Goal: Check status: Check status

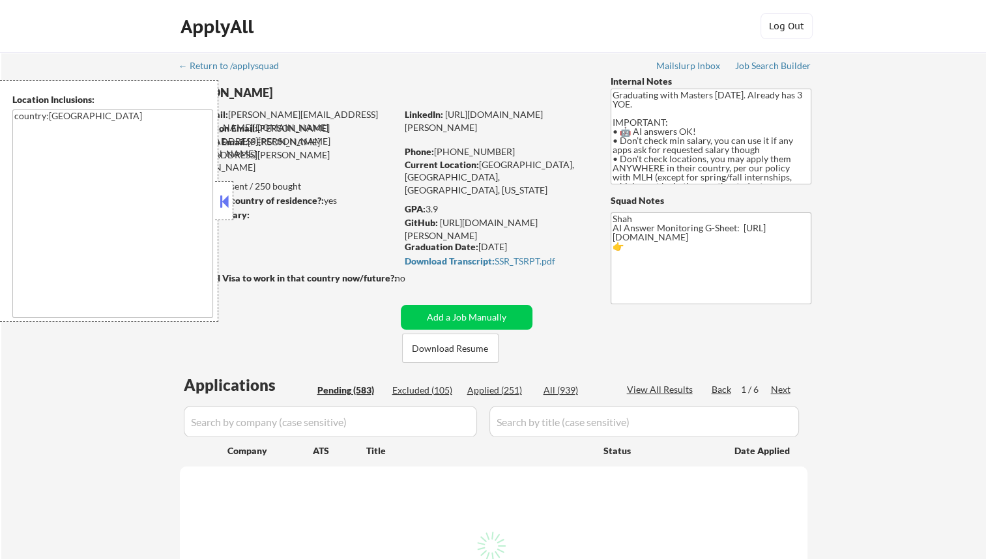
click at [494, 394] on div "Applied (251)" at bounding box center [499, 390] width 65 height 13
select select ""pending""
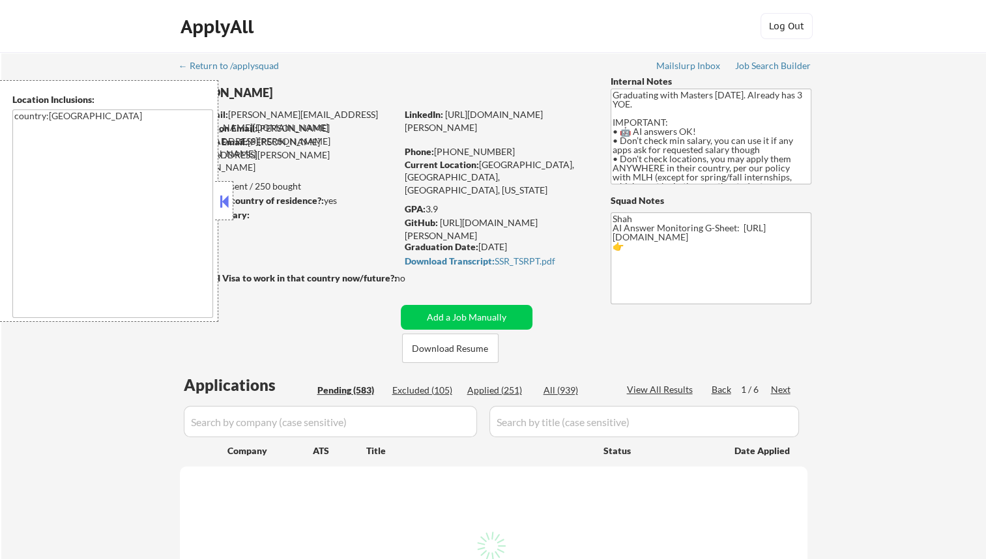
select select ""pending""
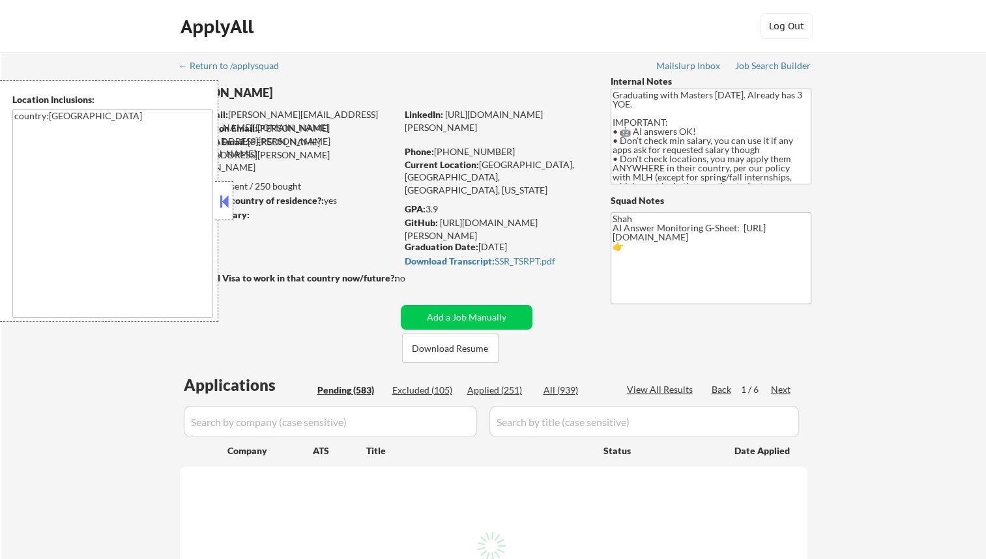
select select ""pending""
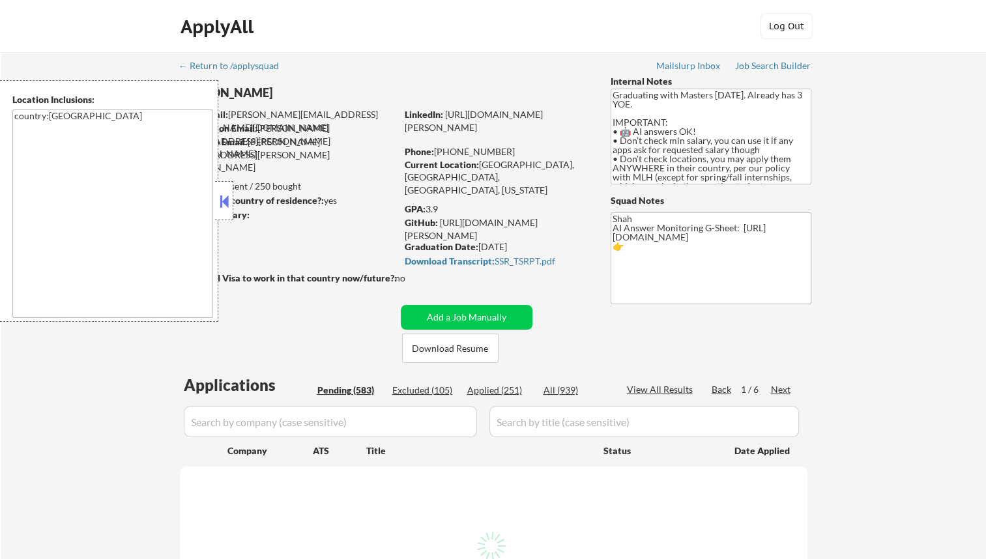
select select ""pending""
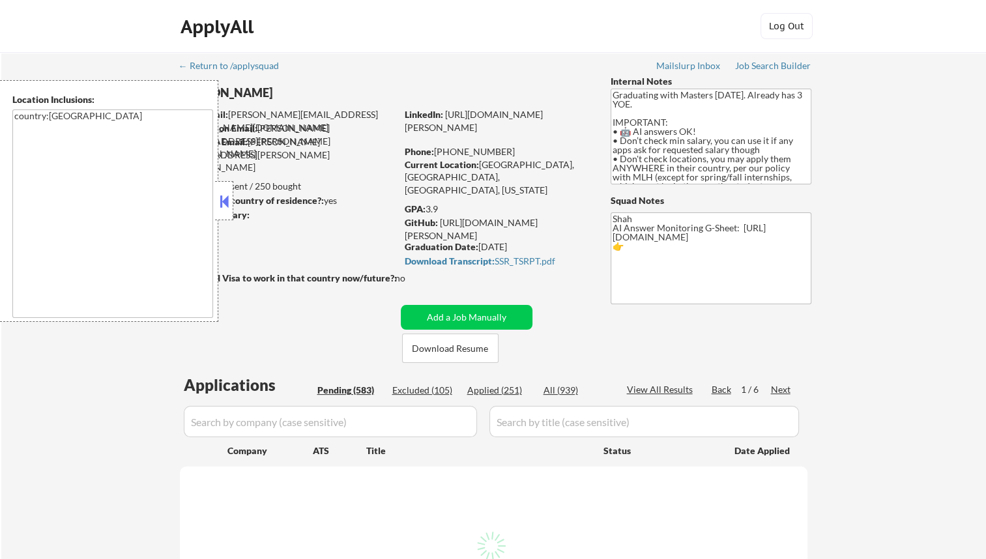
select select ""pending""
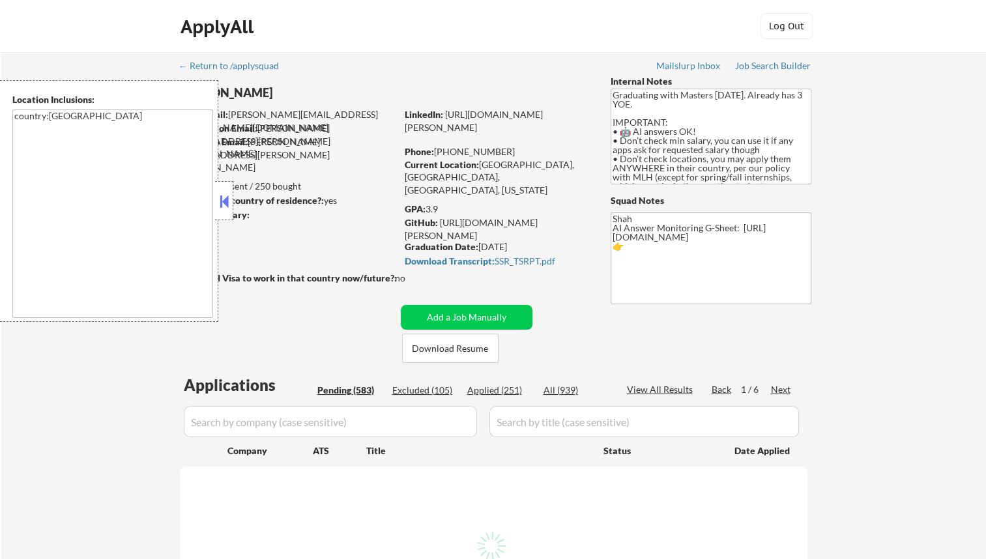
select select ""pending""
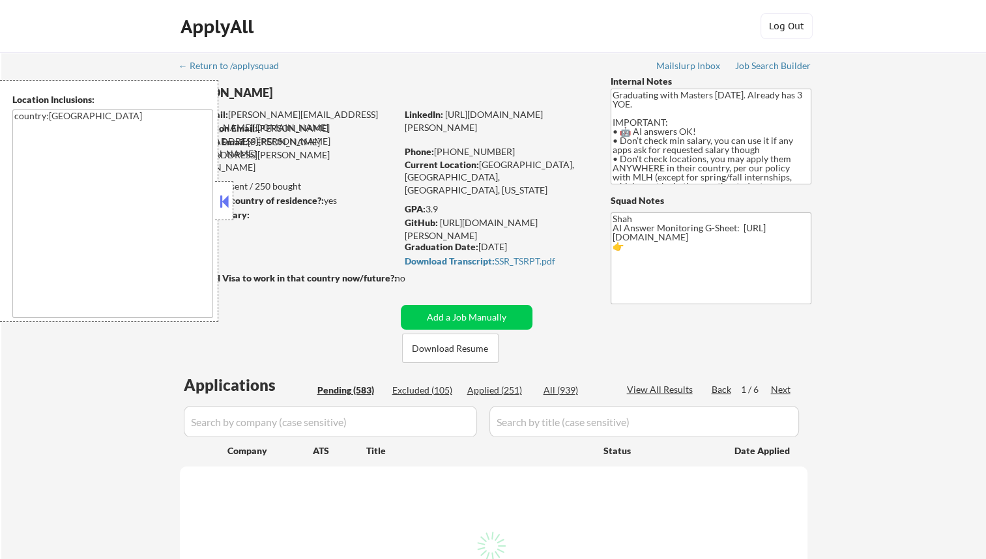
select select ""pending""
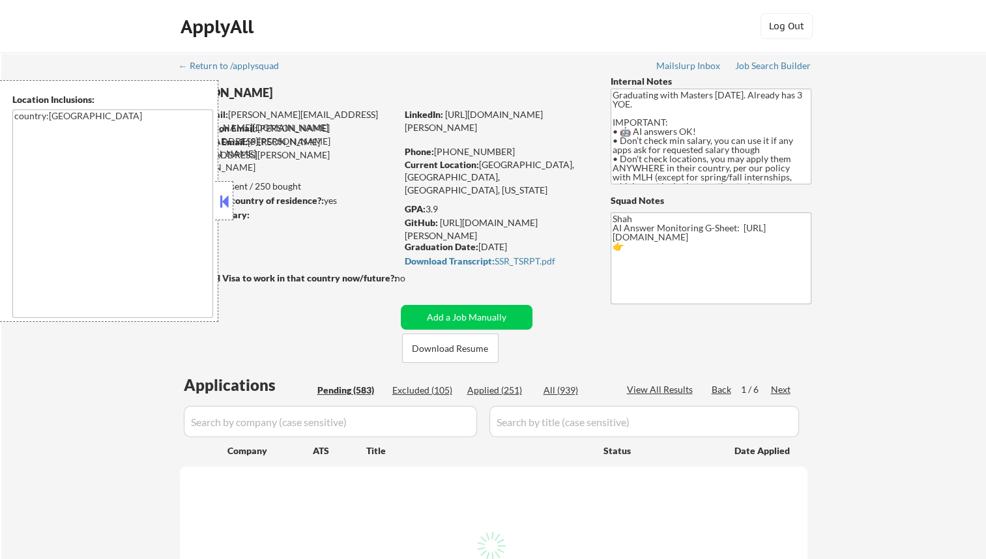
select select ""pending""
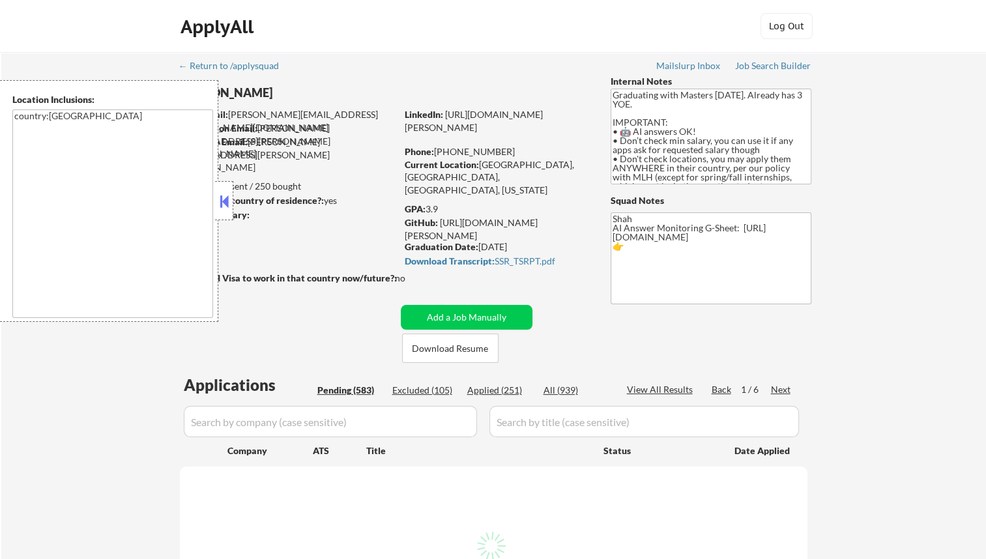
select select ""pending""
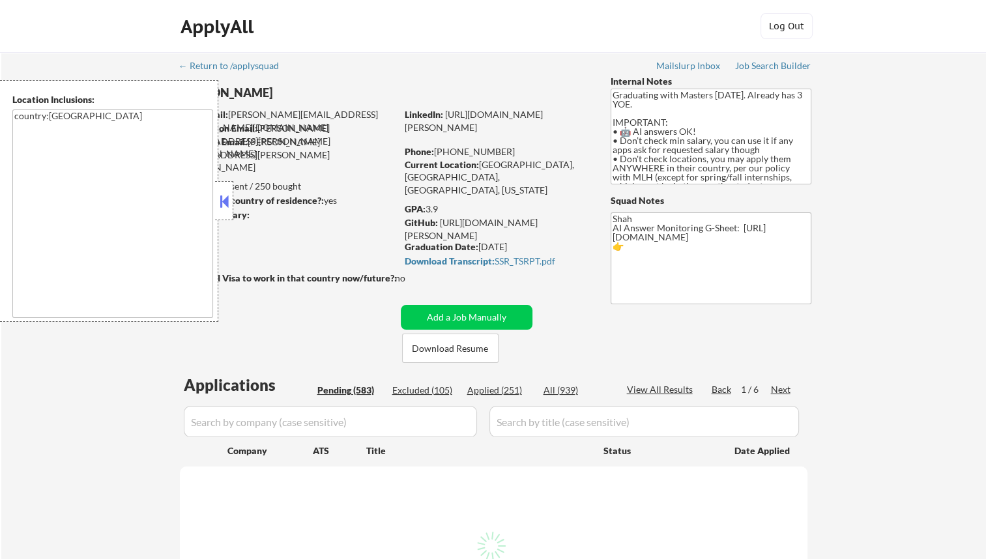
select select ""pending""
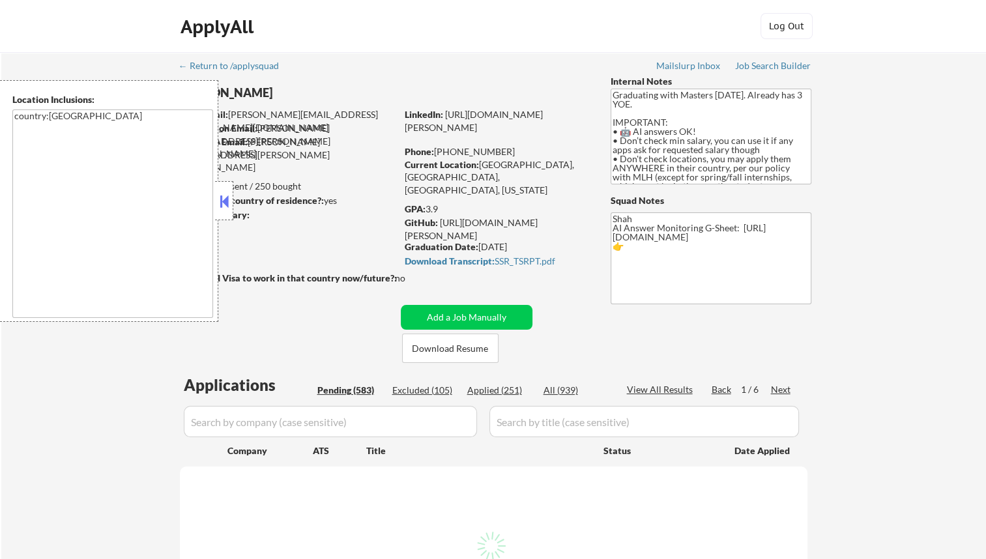
select select ""pending""
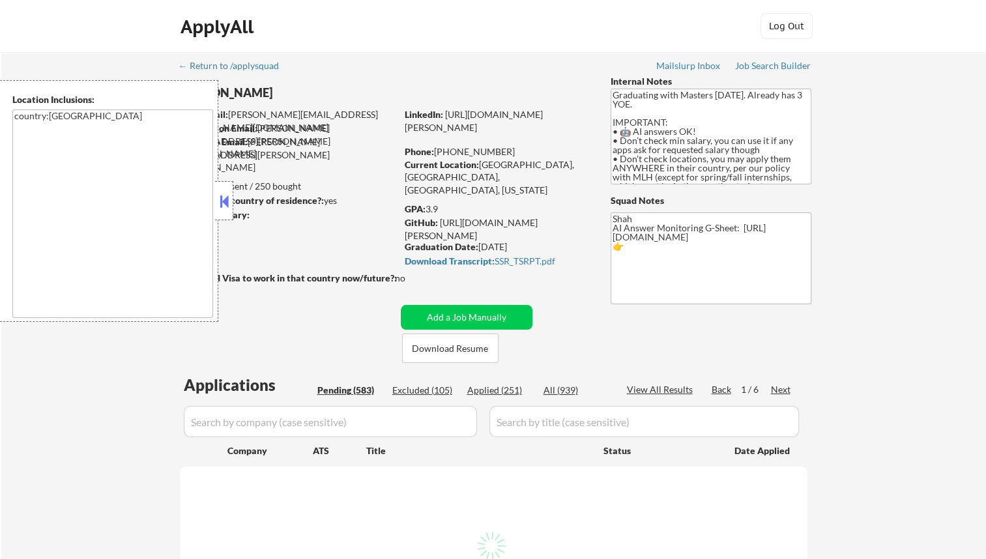
select select ""pending""
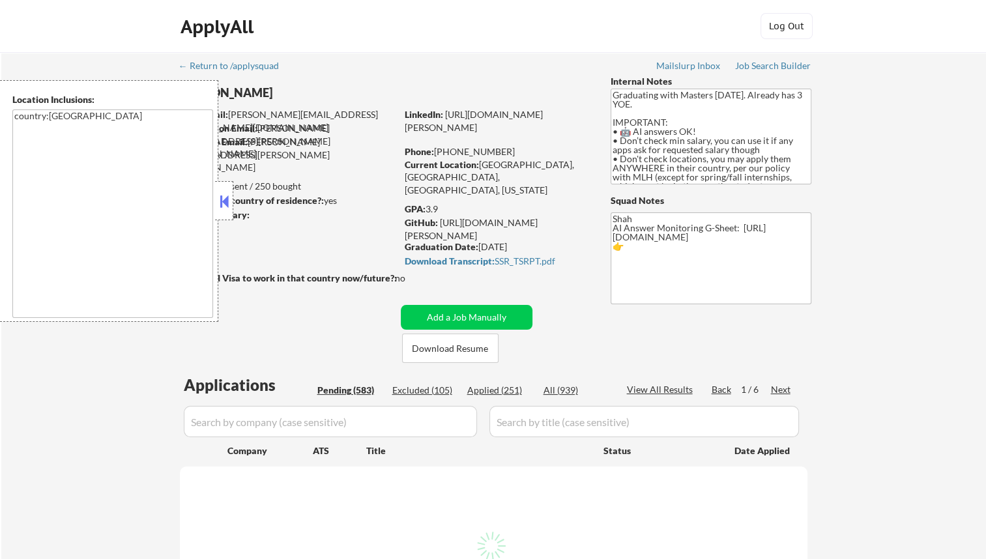
select select ""pending""
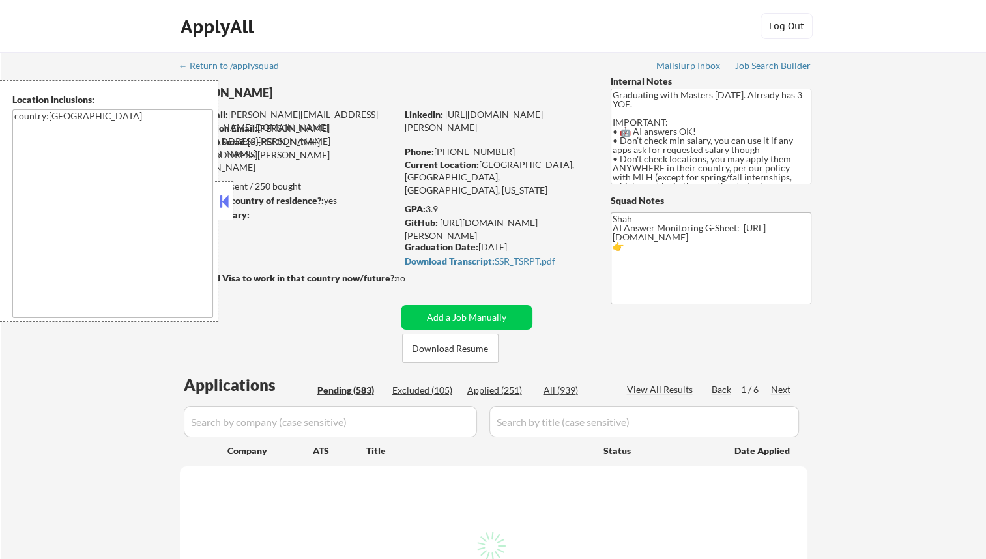
select select ""pending""
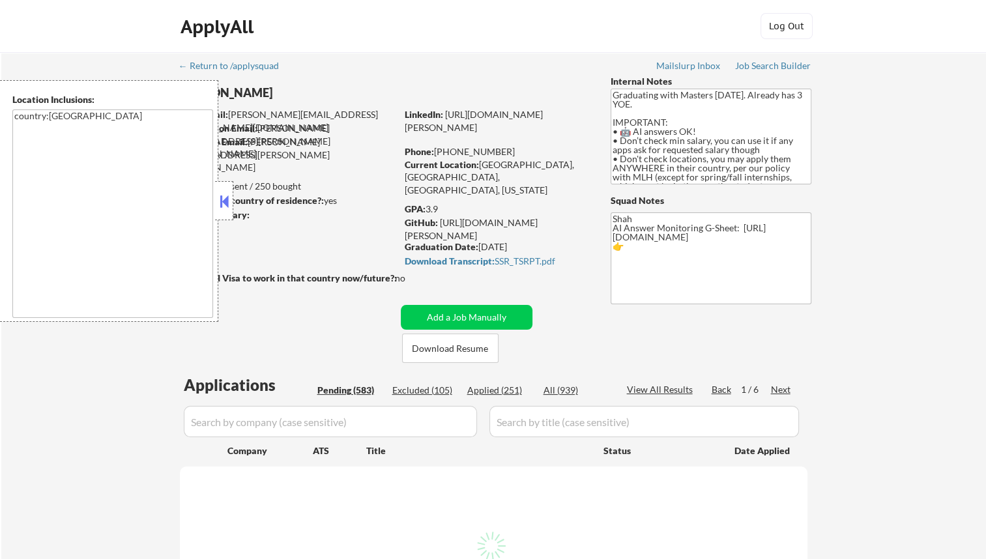
select select ""pending""
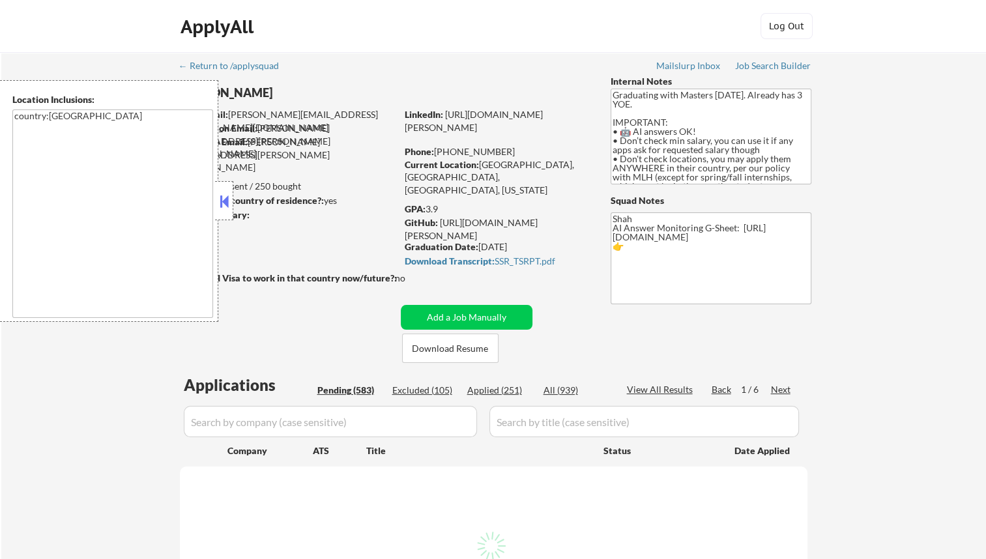
select select ""pending""
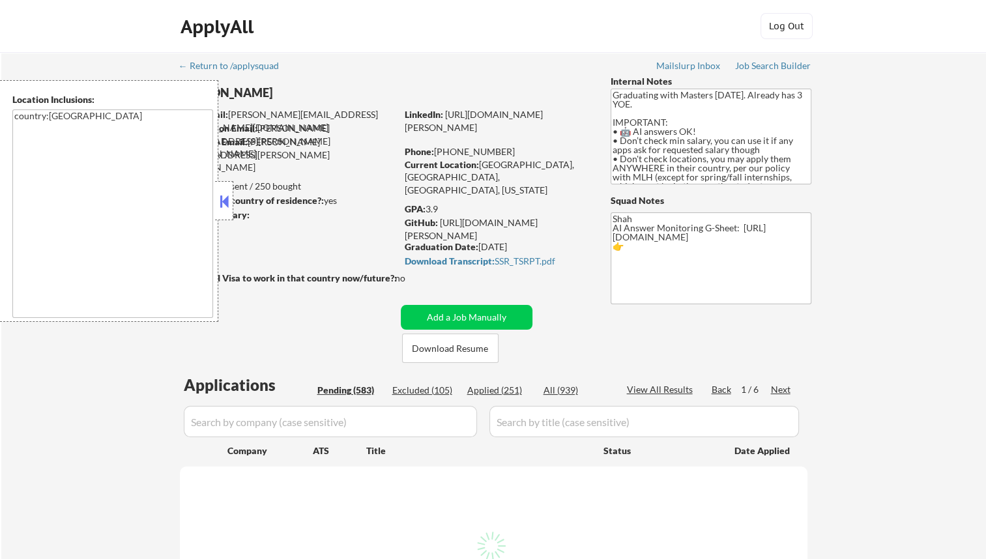
select select ""pending""
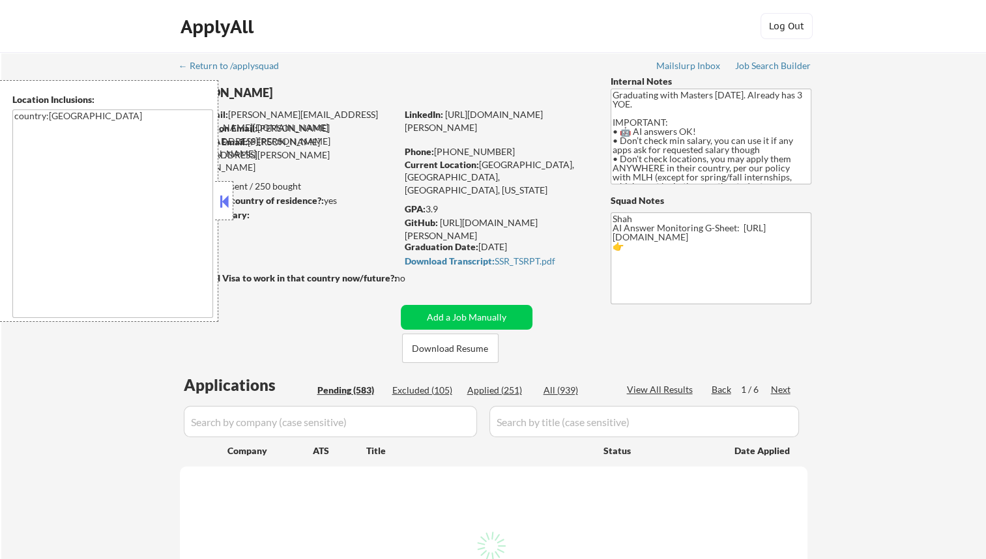
select select ""pending""
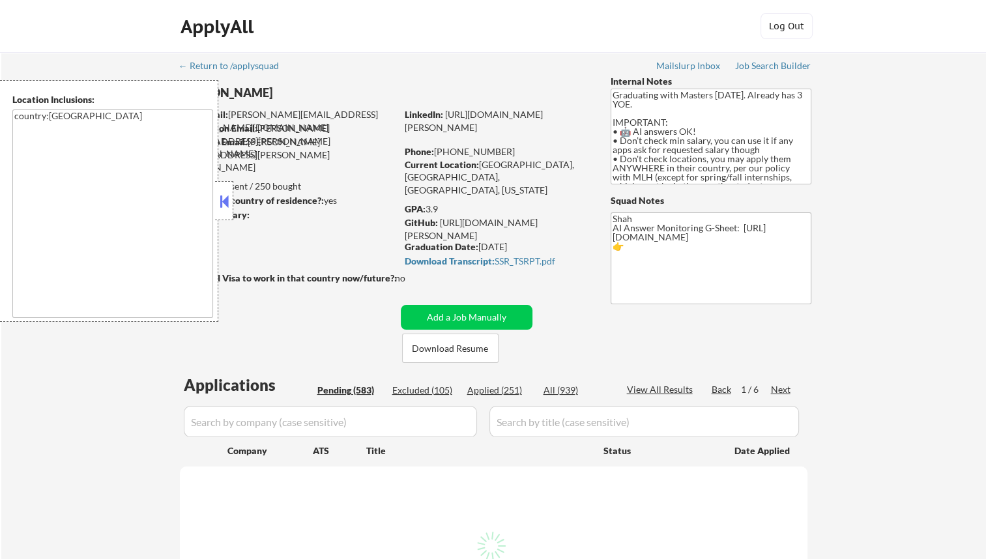
select select ""pending""
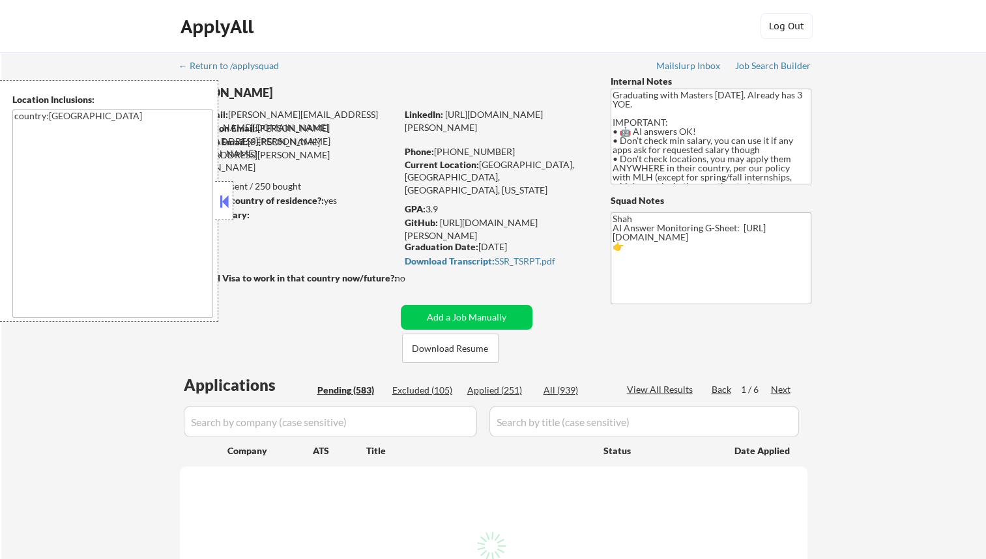
select select ""pending""
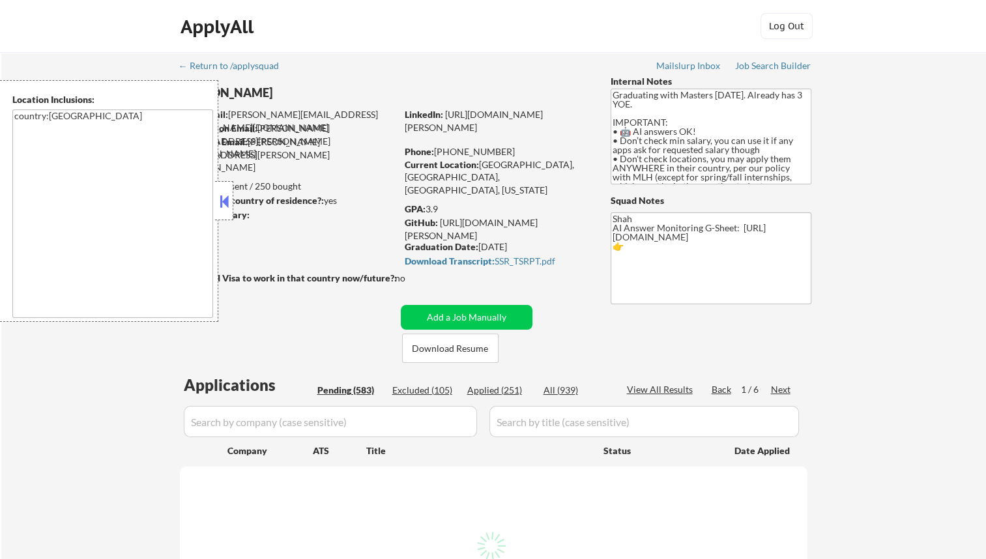
select select ""pending""
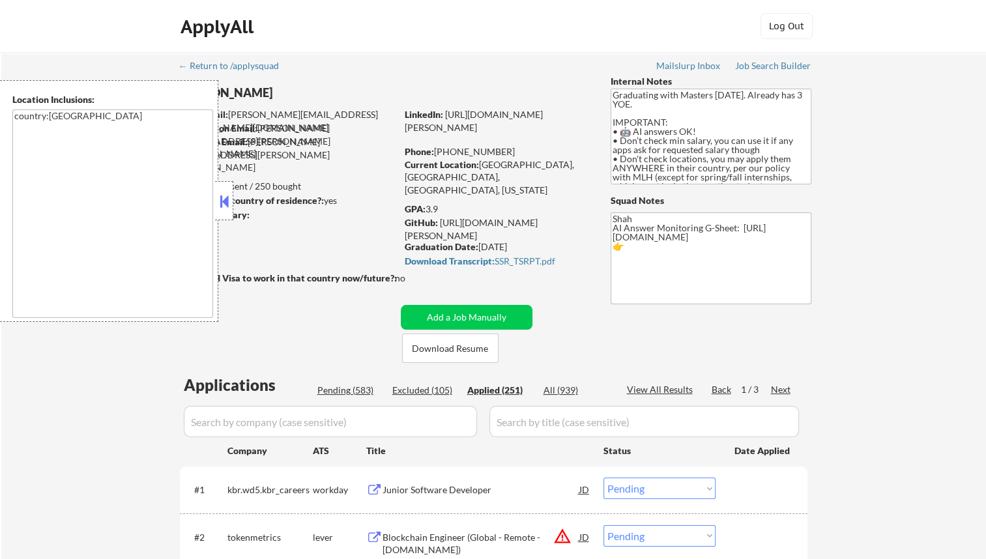
select select ""applied""
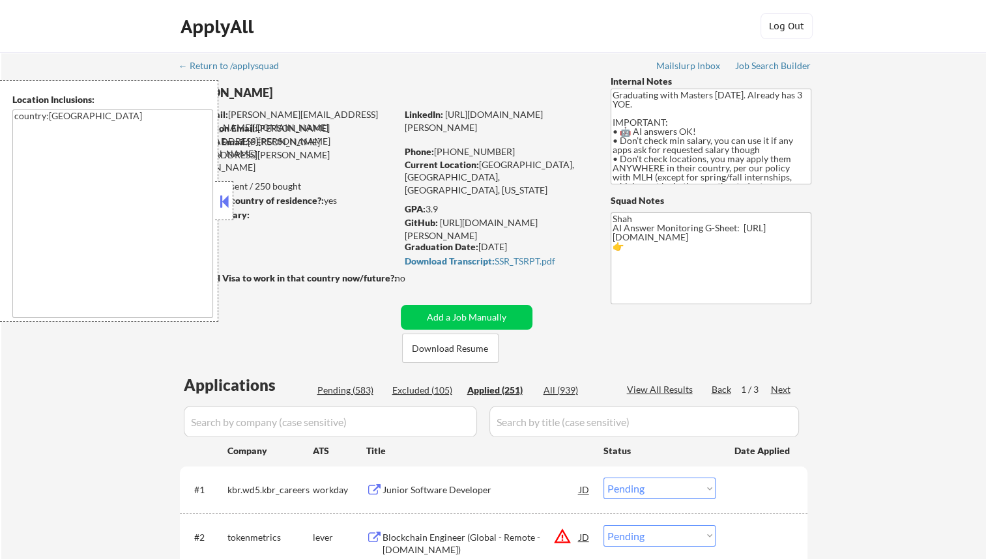
select select ""applied""
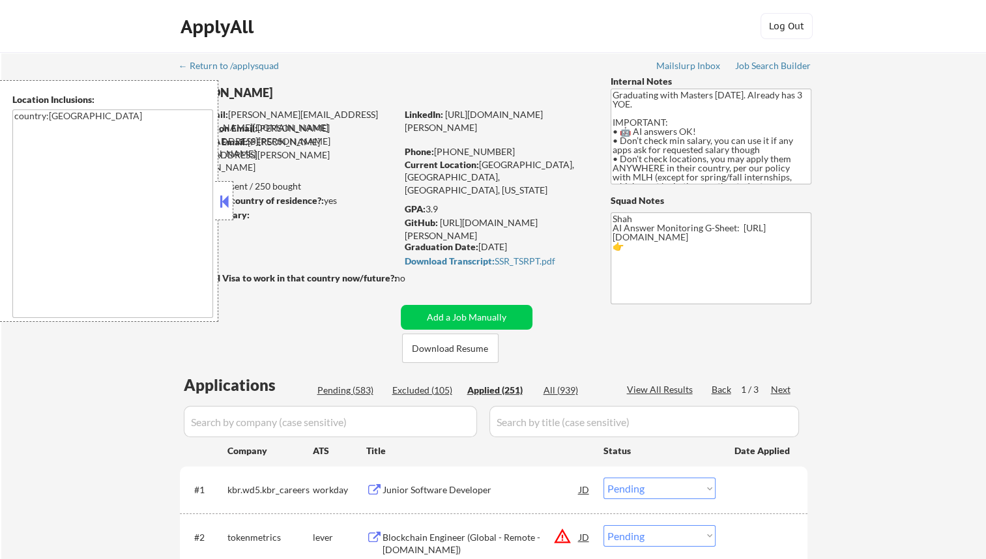
select select ""applied""
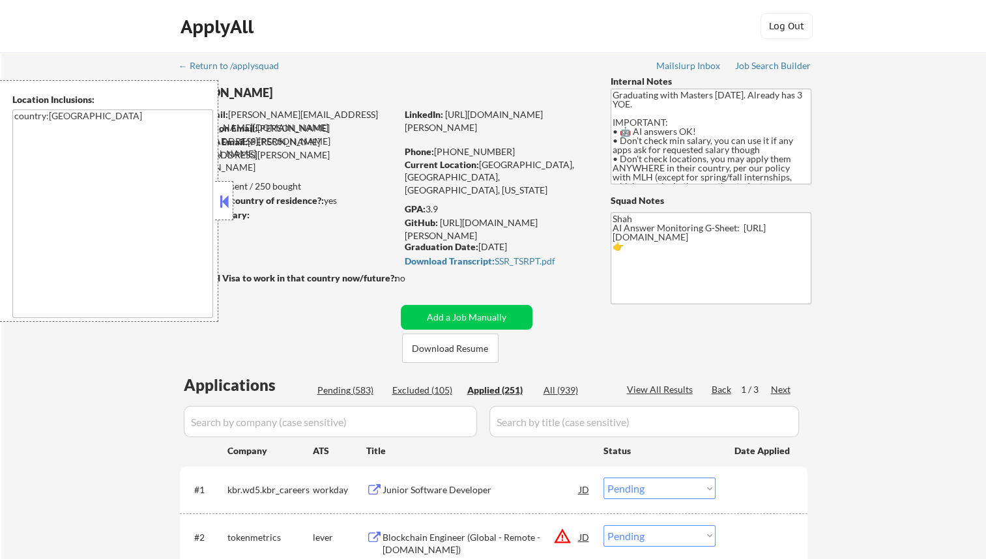
select select ""applied""
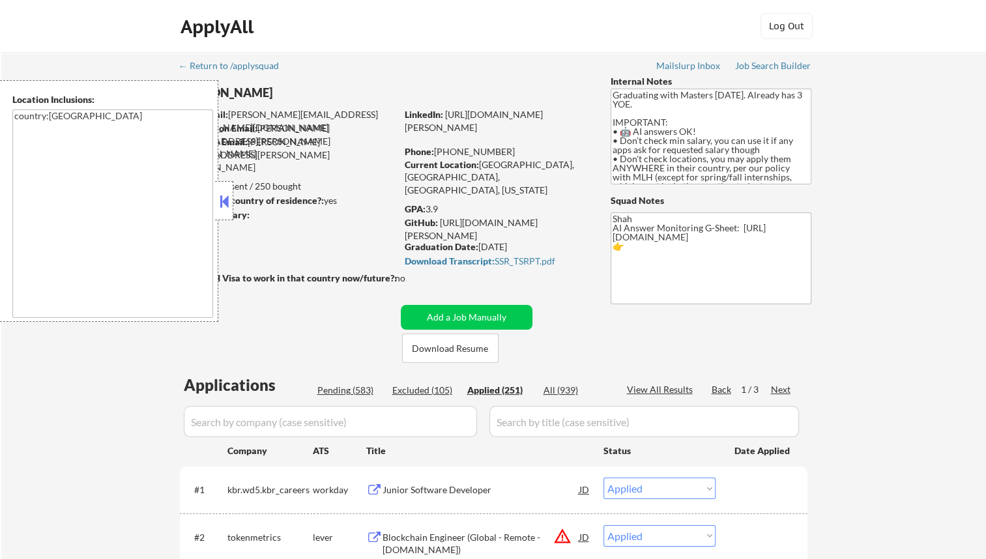
select select ""applied""
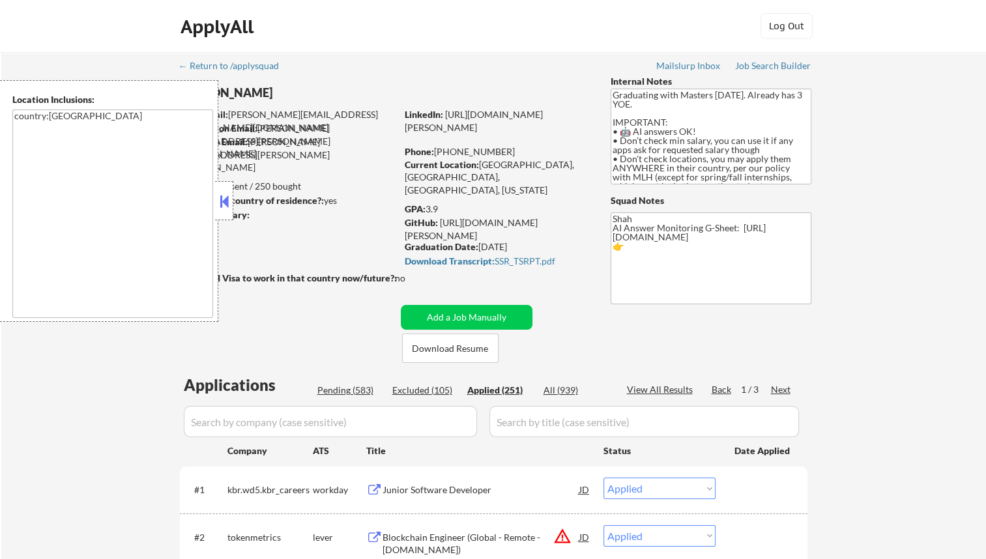
select select ""applied""
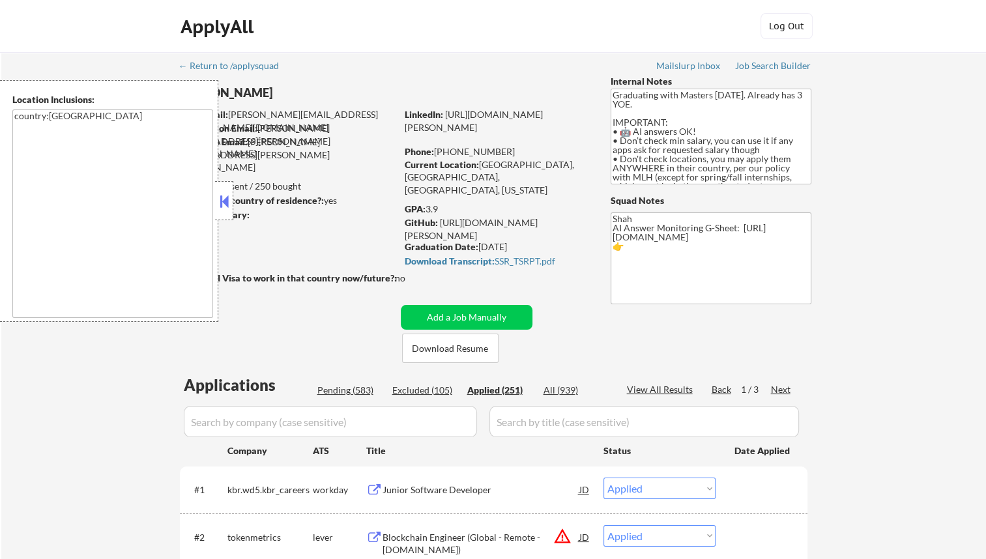
select select ""applied""
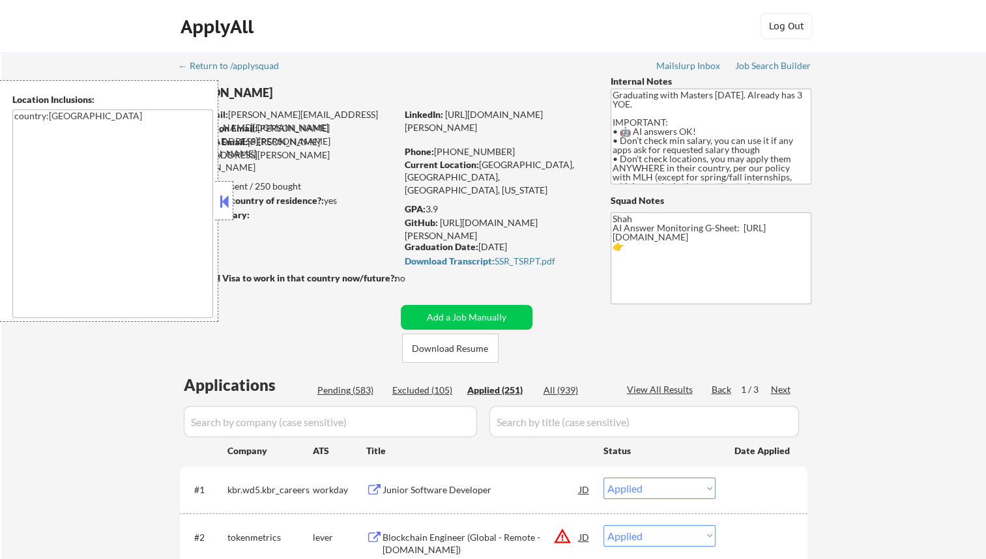
select select ""applied""
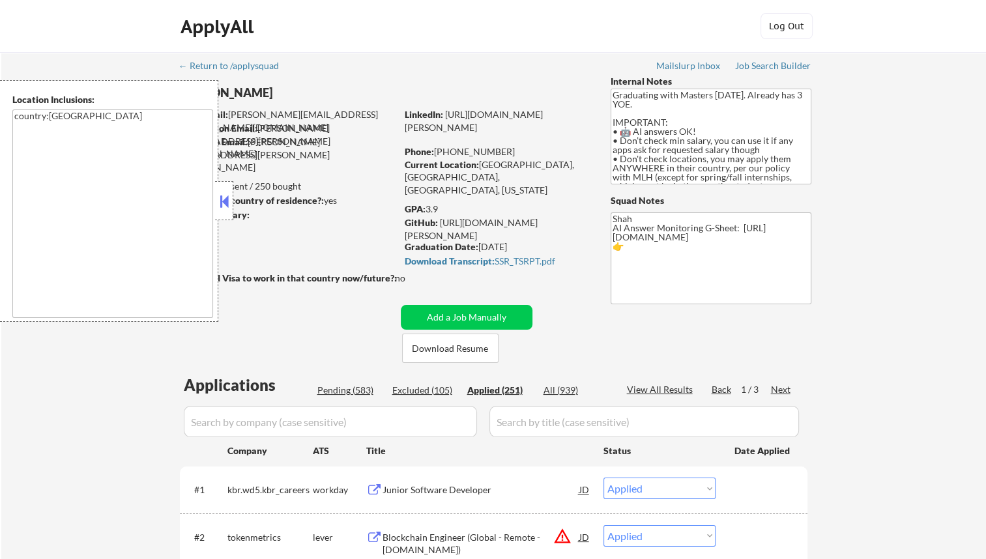
select select ""applied""
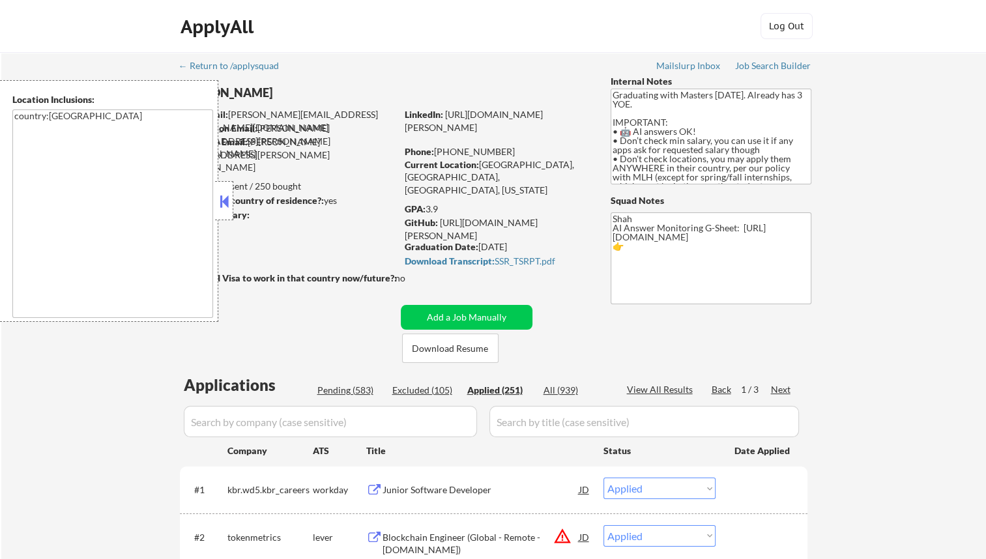
select select ""applied""
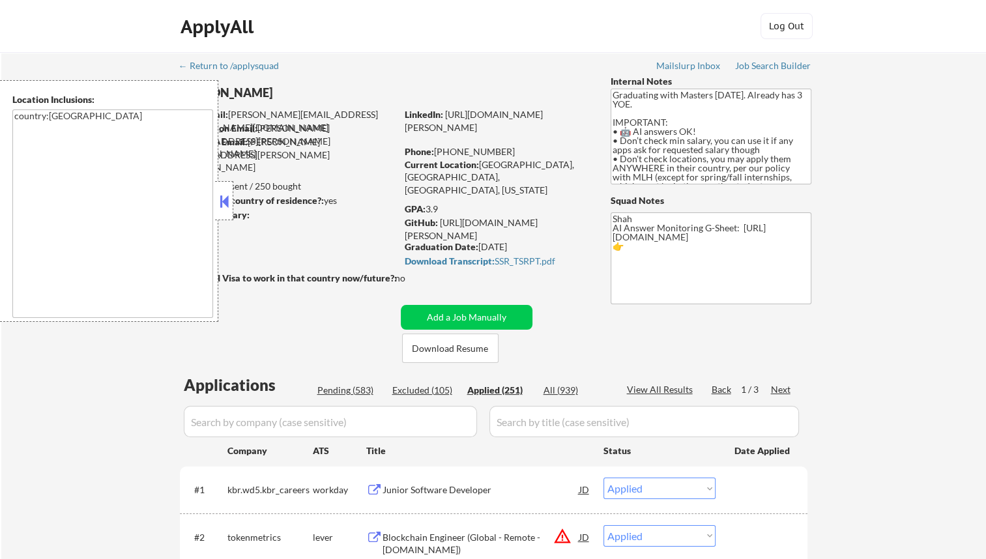
select select ""applied""
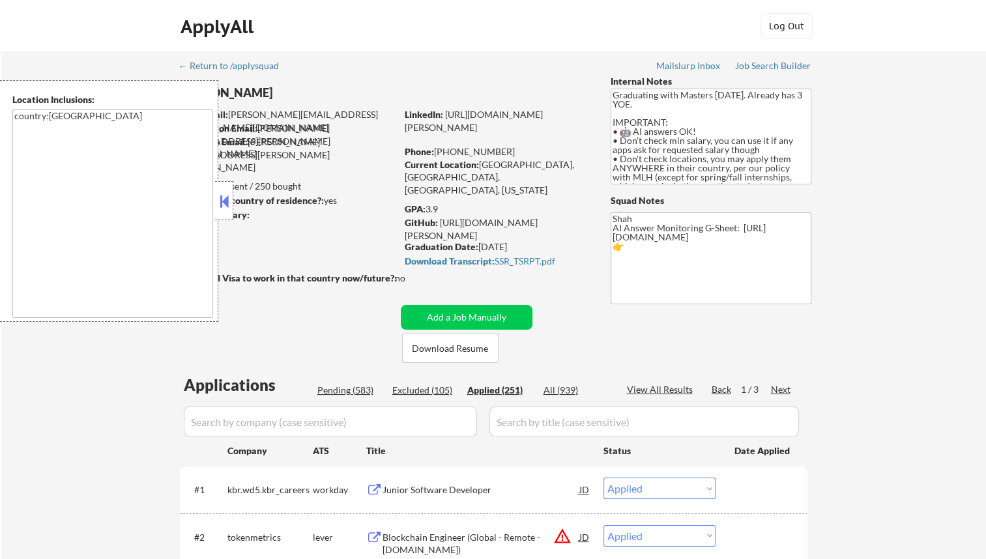
select select ""applied""
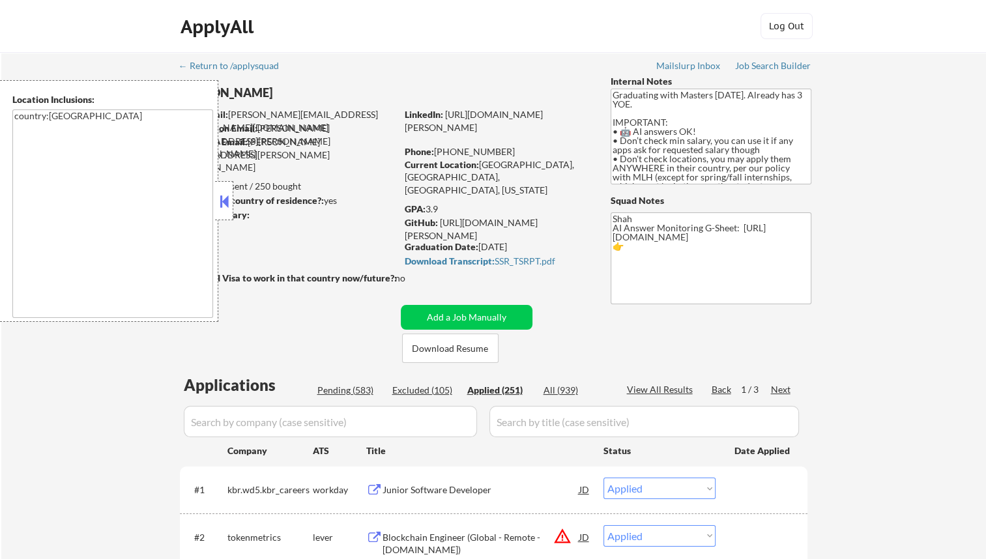
select select ""applied""
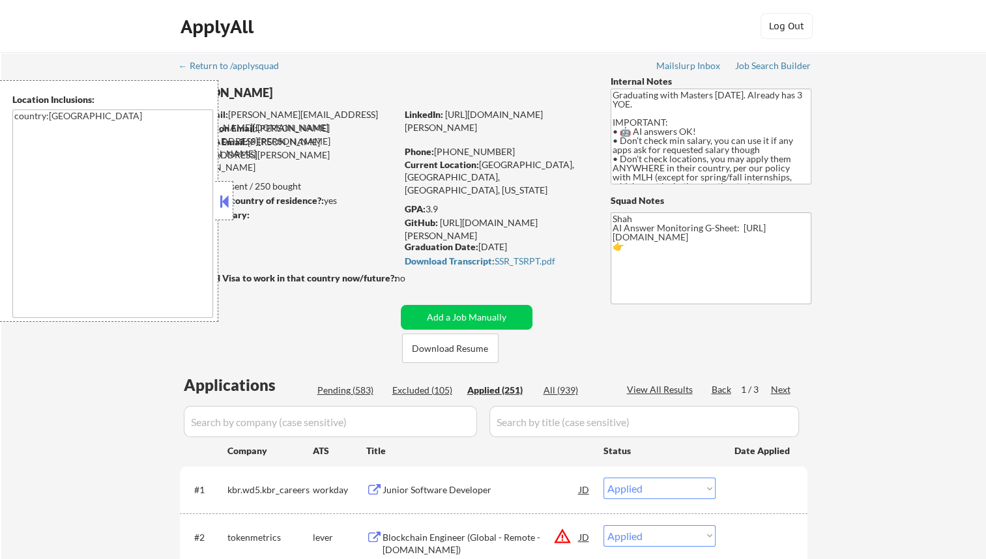
select select ""applied""
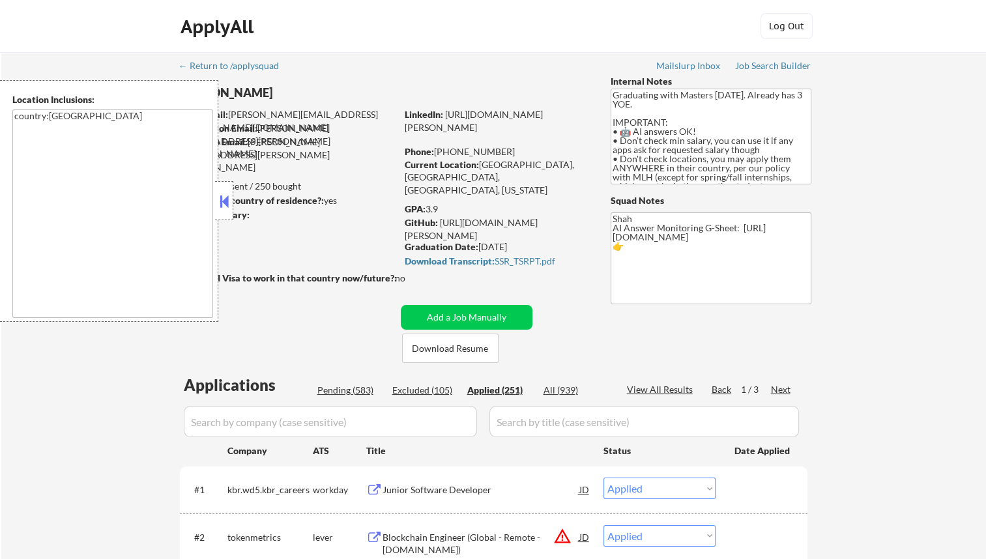
select select ""applied""
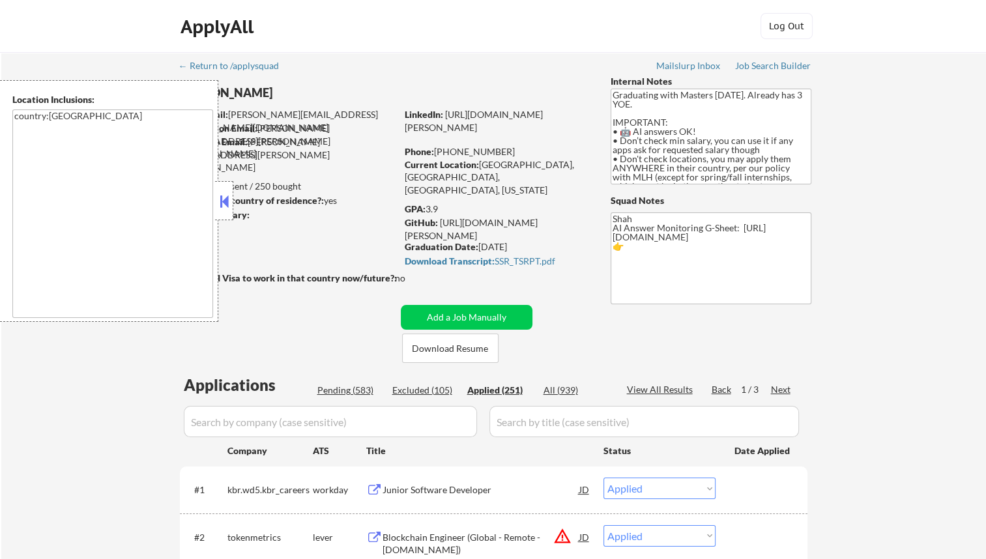
select select ""applied""
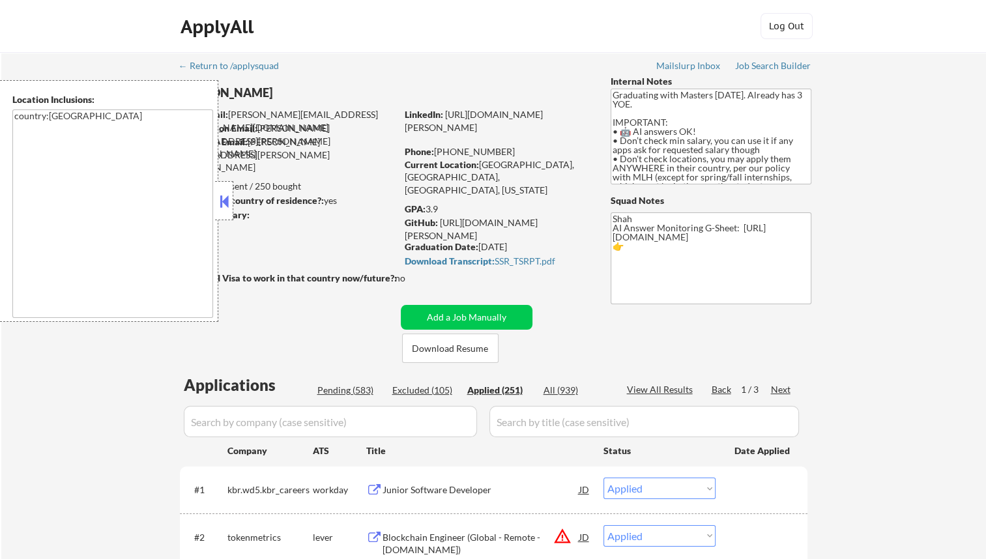
select select ""applied""
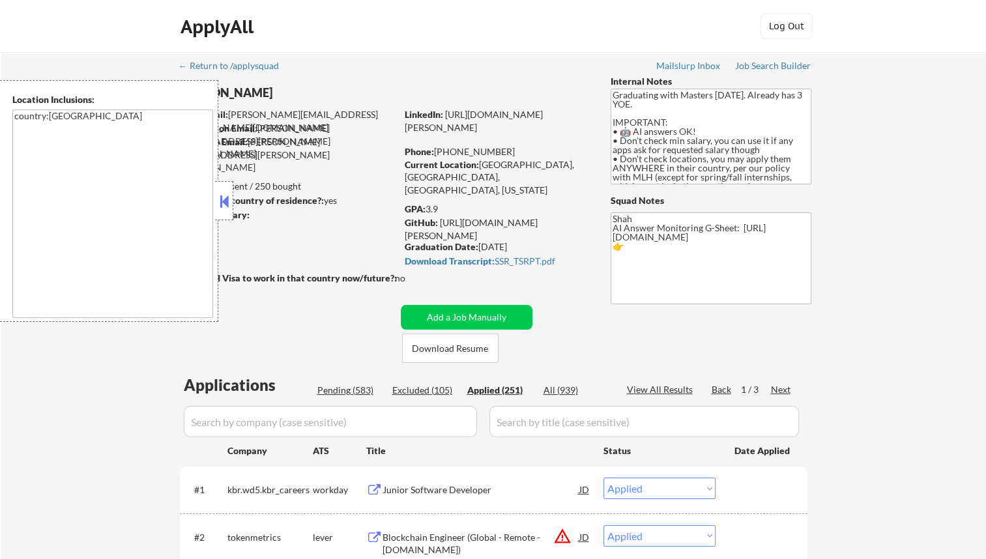
select select ""applied""
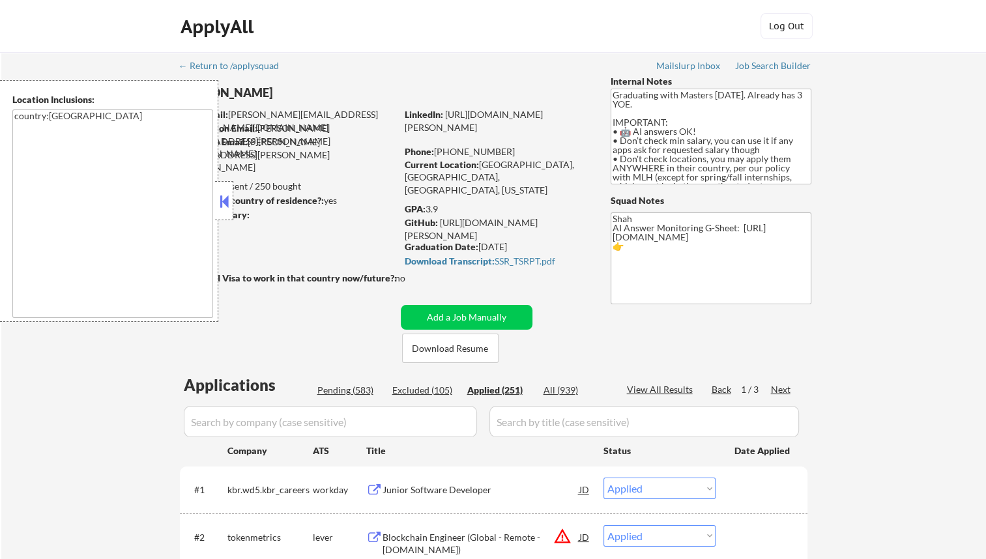
select select ""applied""
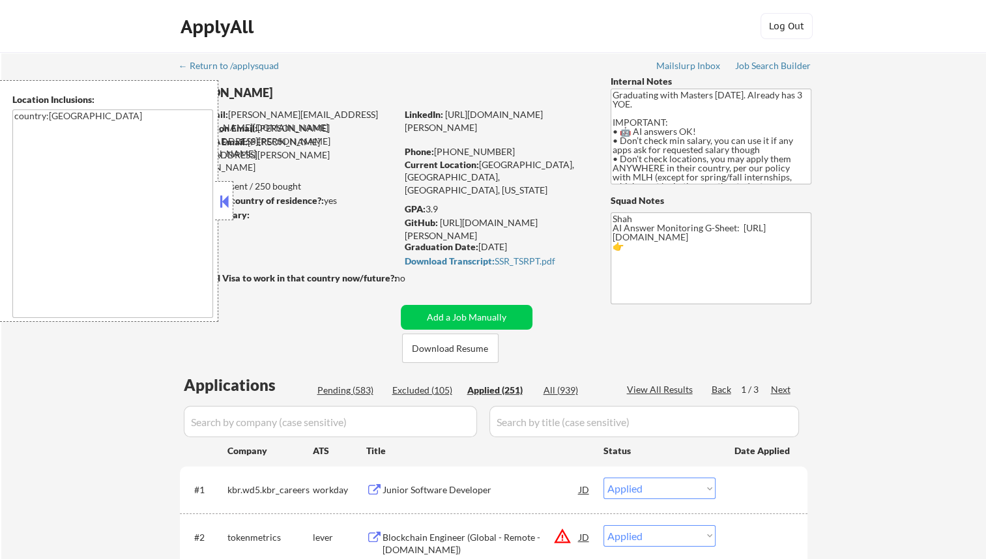
select select ""applied""
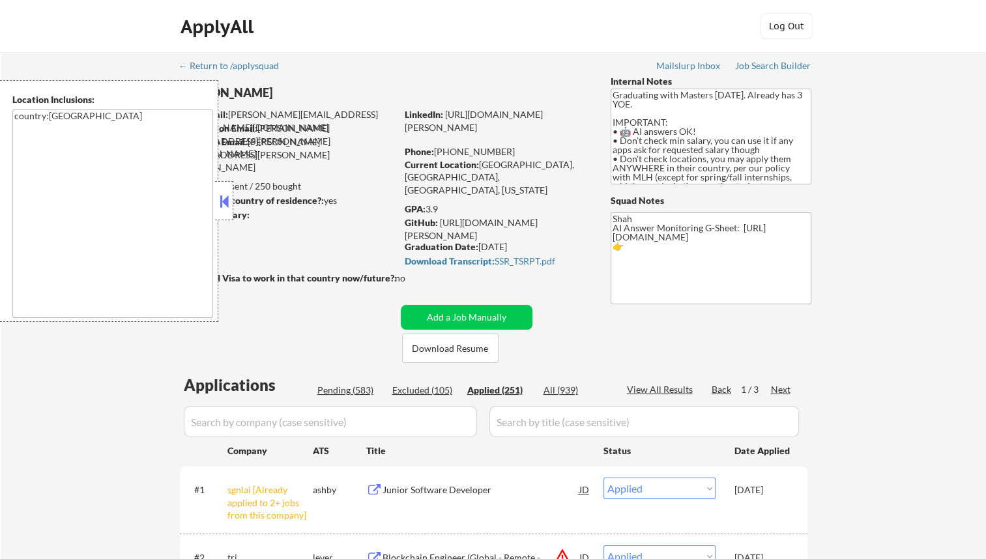
click at [492, 390] on div "Applied (251)" at bounding box center [499, 390] width 65 height 13
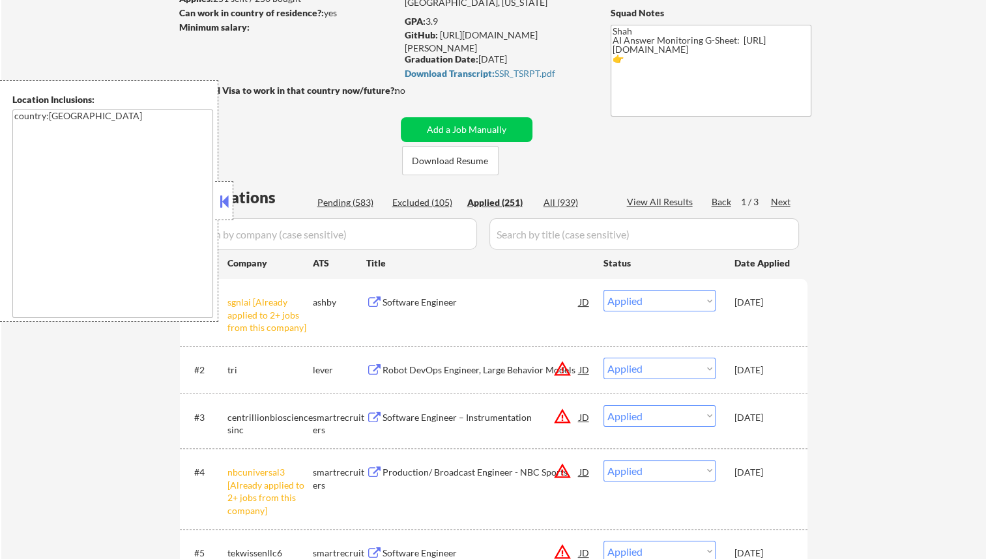
scroll to position [65, 0]
